Goal: Task Accomplishment & Management: Manage account settings

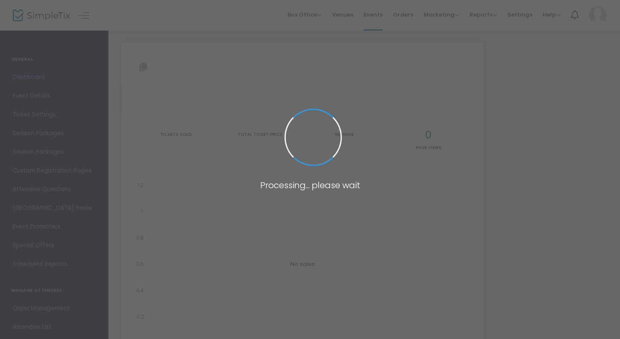
type input "https://www.simpletix.com/e/magic-at-the-castle-magic-club-presale-tickets-2409…"
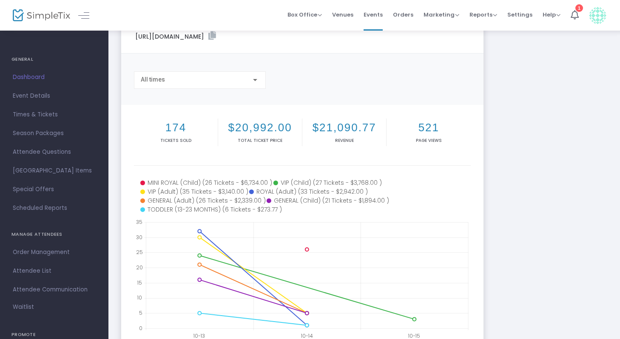
scroll to position [34, 0]
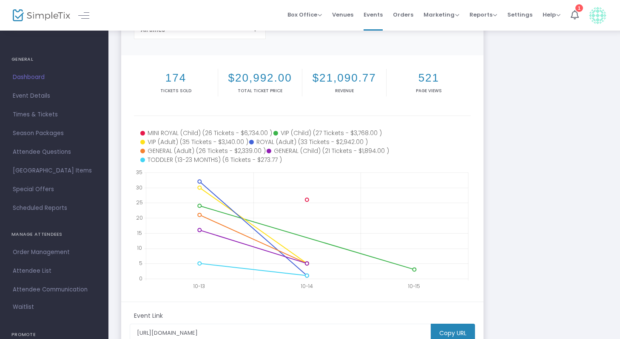
scroll to position [85, 0]
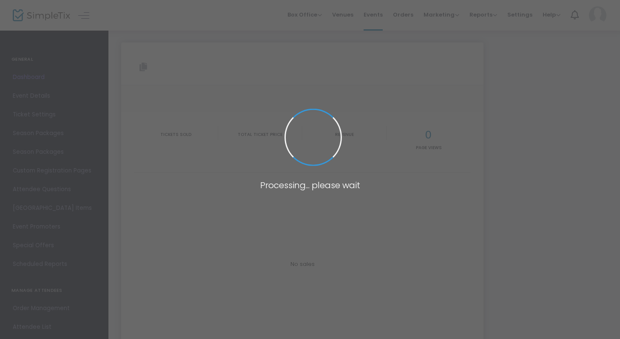
type input "[URL][DOMAIN_NAME]"
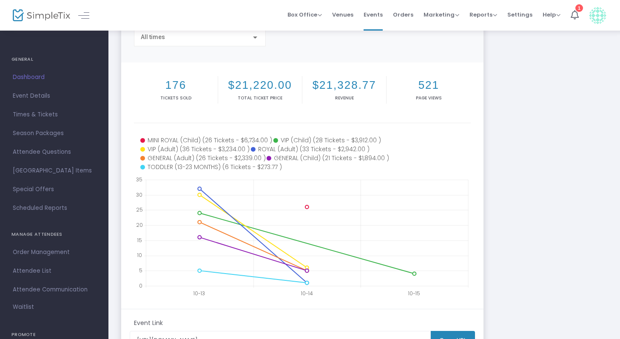
scroll to position [81, 0]
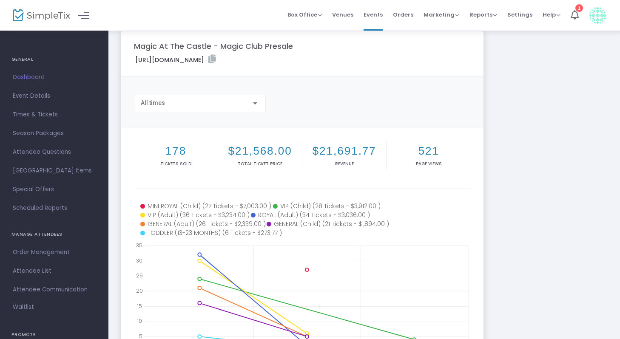
scroll to position [12, 0]
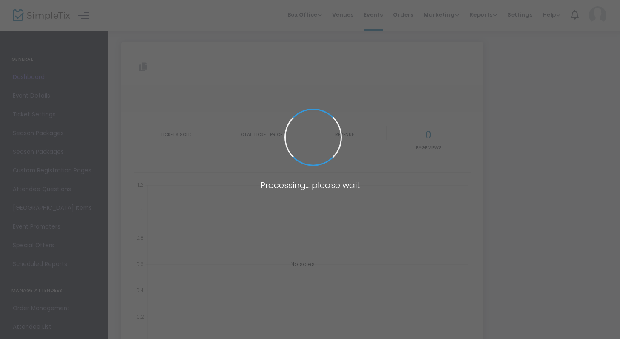
type input "[URL][DOMAIN_NAME]"
